Goal: Transaction & Acquisition: Purchase product/service

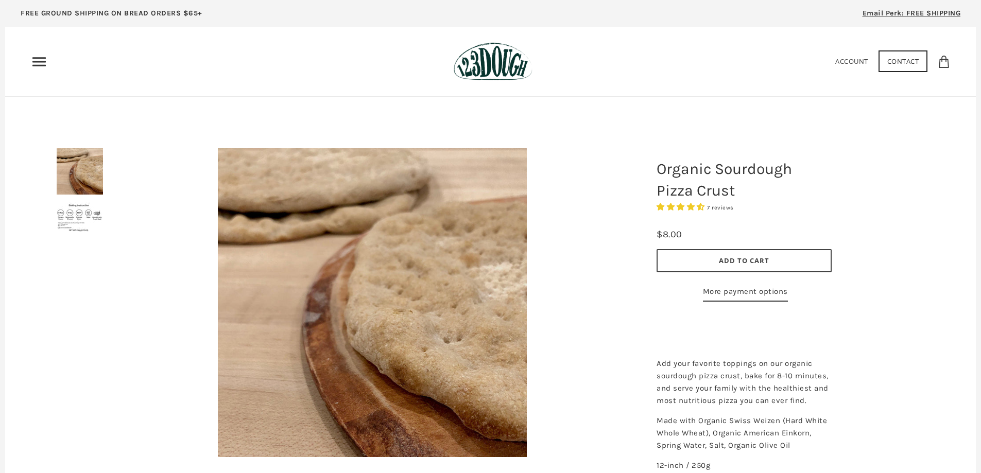
click at [43, 63] on icon "Primary" at bounding box center [39, 62] width 16 height 16
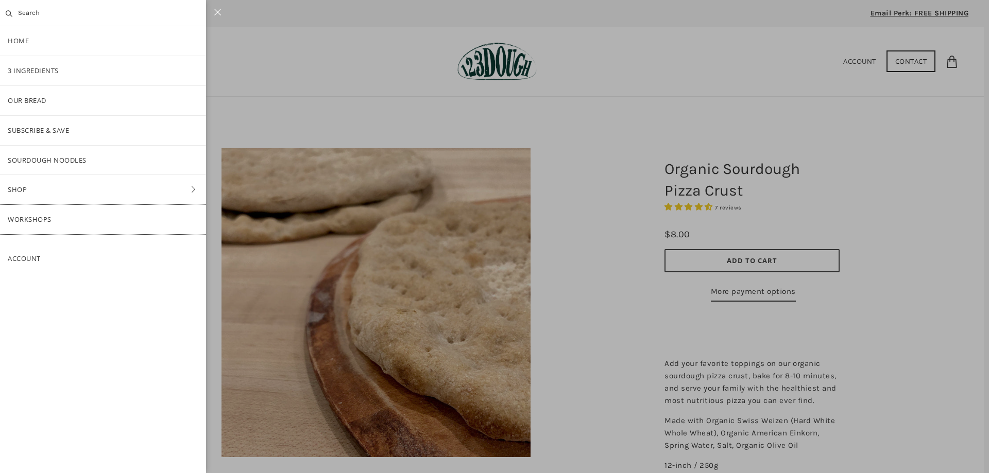
click at [49, 217] on link "Workshops" at bounding box center [103, 219] width 206 height 29
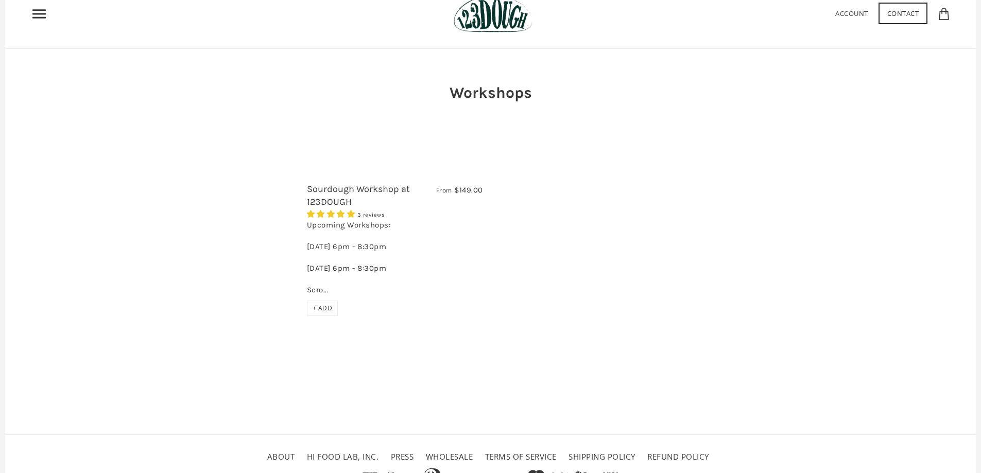
scroll to position [94, 0]
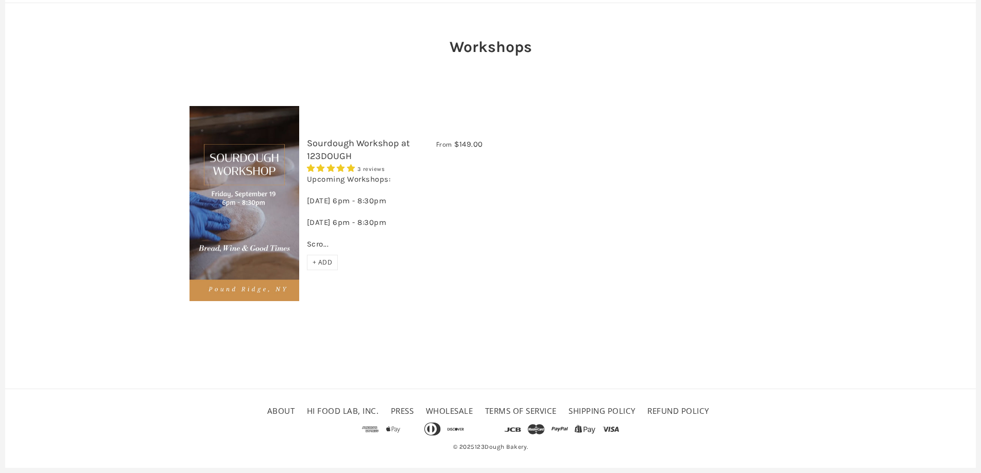
click at [322, 264] on span "+ ADD" at bounding box center [323, 262] width 20 height 9
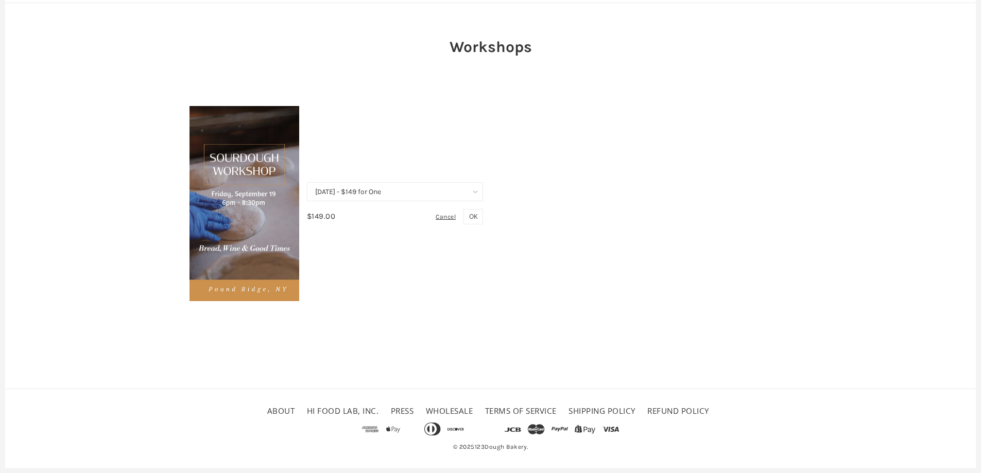
click at [448, 217] on div "Cancel" at bounding box center [448, 217] width 25 height 14
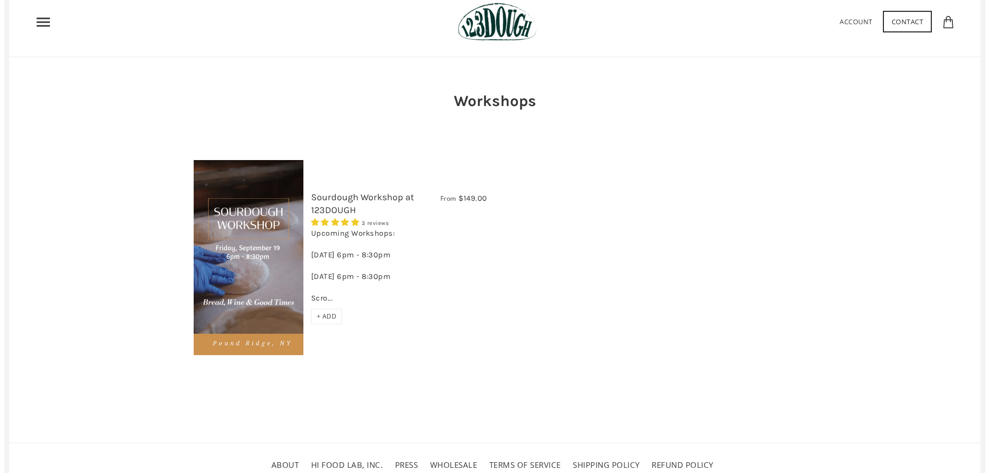
scroll to position [0, 0]
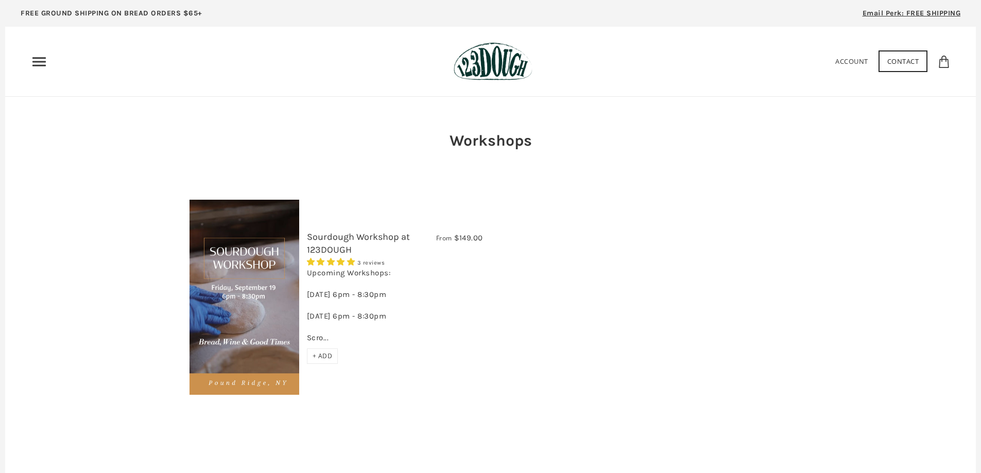
click at [39, 60] on icon "Primary" at bounding box center [39, 62] width 16 height 16
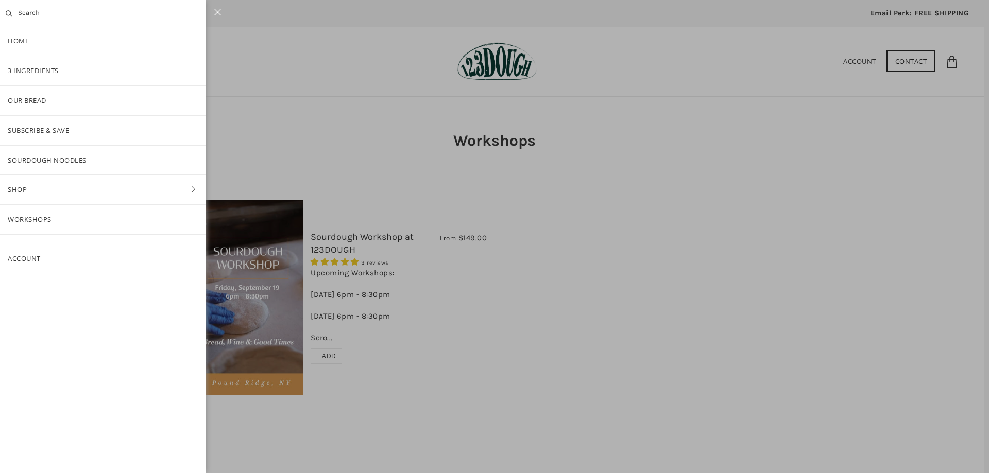
click at [20, 39] on link "Home" at bounding box center [103, 40] width 206 height 29
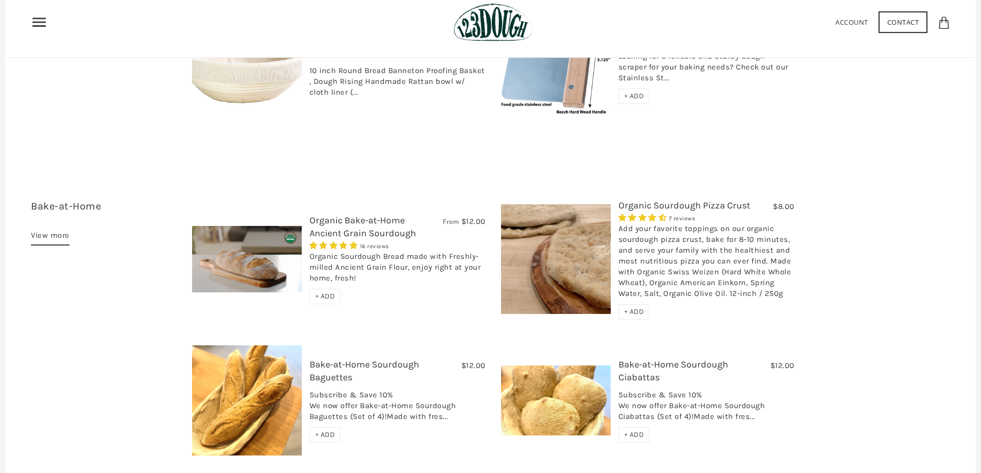
scroll to position [1751, 0]
